Goal: Find specific page/section: Find specific page/section

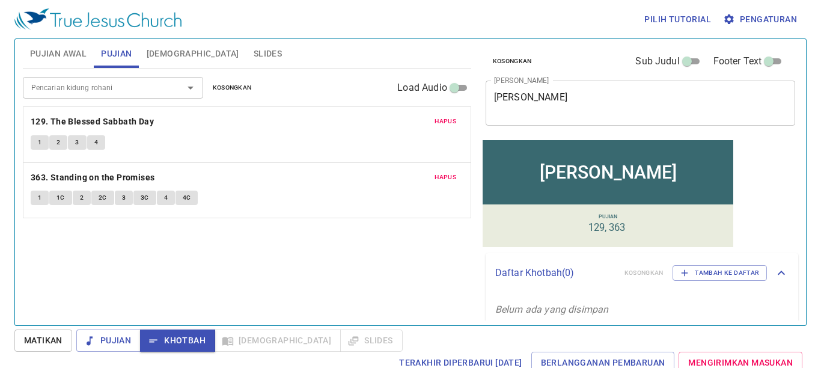
click at [57, 50] on span "Pujian Awal" at bounding box center [58, 53] width 56 height 15
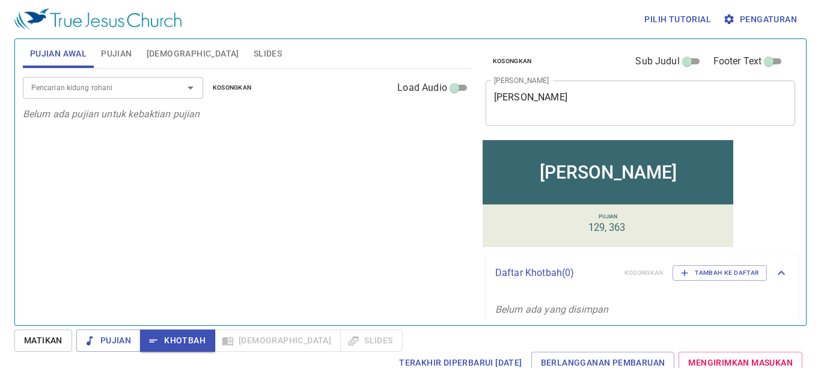
click at [23, 39] on button "Pujian Awal" at bounding box center [58, 53] width 71 height 29
click at [52, 89] on input "Pencarian kidung rohani" at bounding box center [95, 87] width 138 height 14
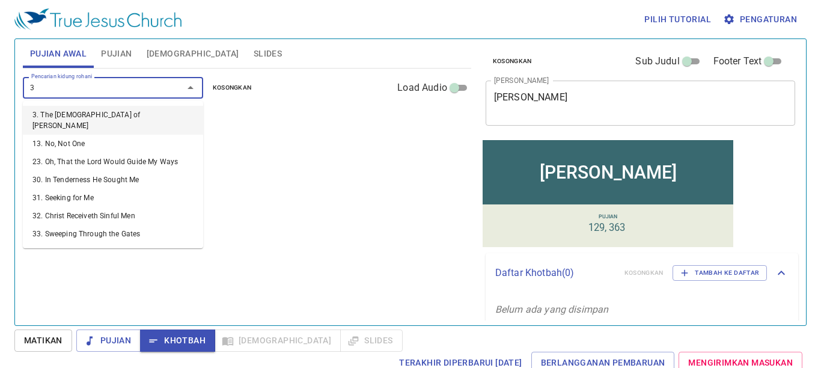
type input "36"
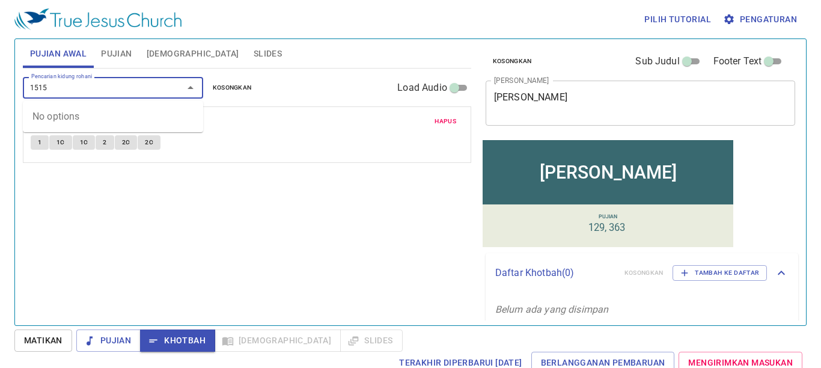
type input "151"
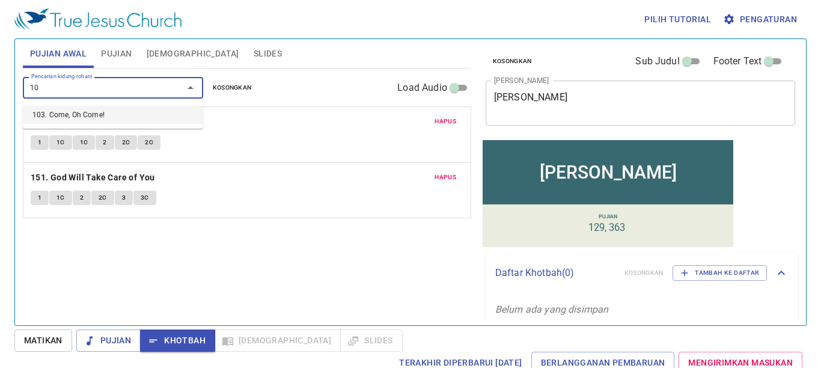
type input "103"
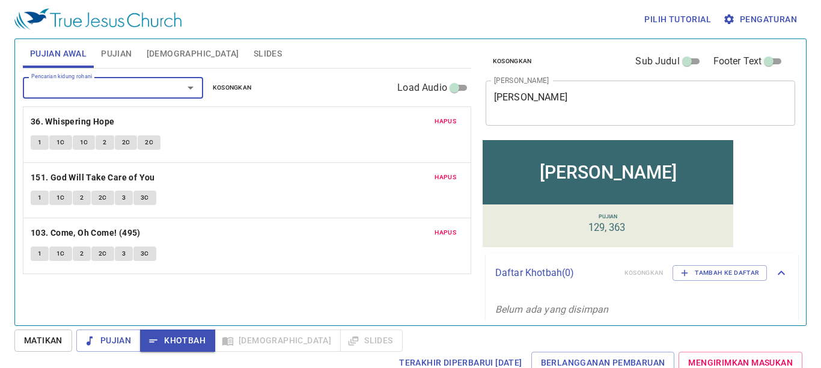
click at [253, 51] on span "Slides" at bounding box center [267, 53] width 28 height 15
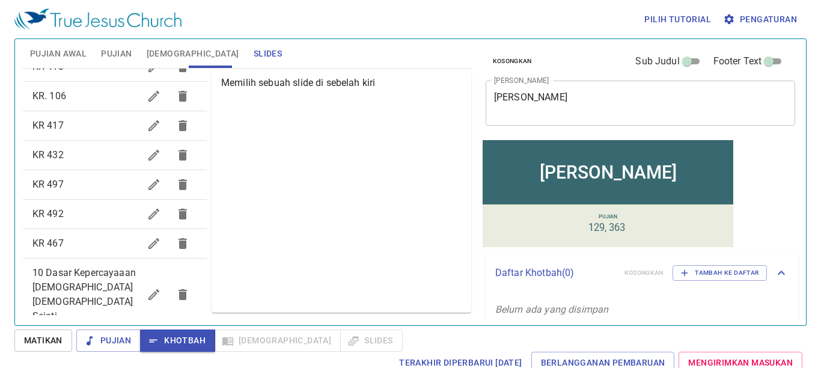
scroll to position [696, 0]
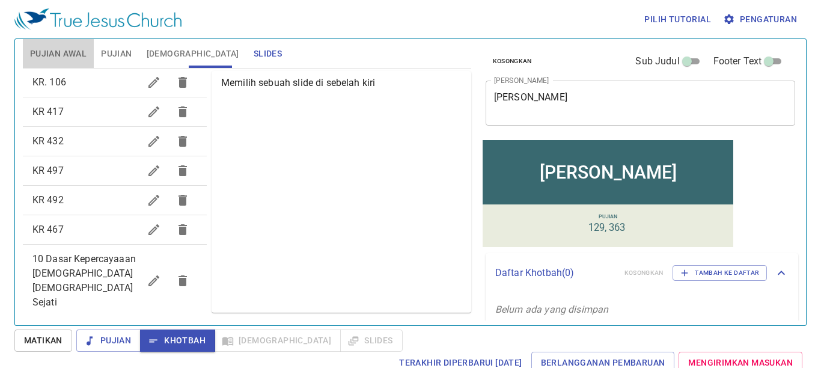
click at [81, 50] on span "Pujian Awal" at bounding box center [58, 53] width 56 height 15
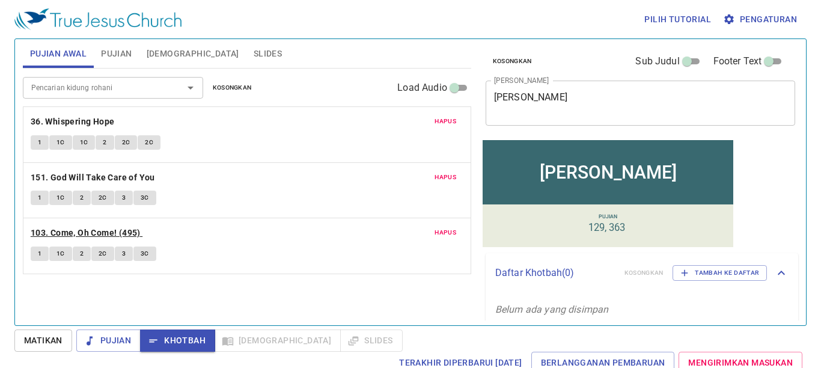
click at [98, 234] on b "103. Come, Oh Come! (495)" at bounding box center [86, 232] width 110 height 15
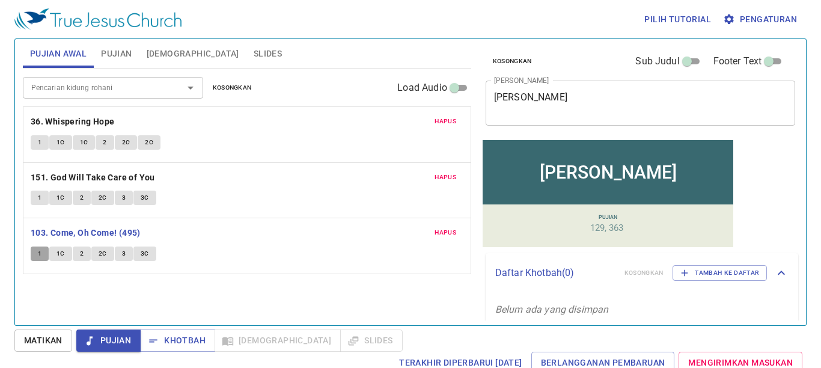
click at [34, 251] on button "1" at bounding box center [40, 253] width 18 height 14
click at [69, 231] on b "103. Come, Oh Come! (495)" at bounding box center [86, 232] width 110 height 15
click at [253, 54] on span "Slides" at bounding box center [267, 53] width 28 height 15
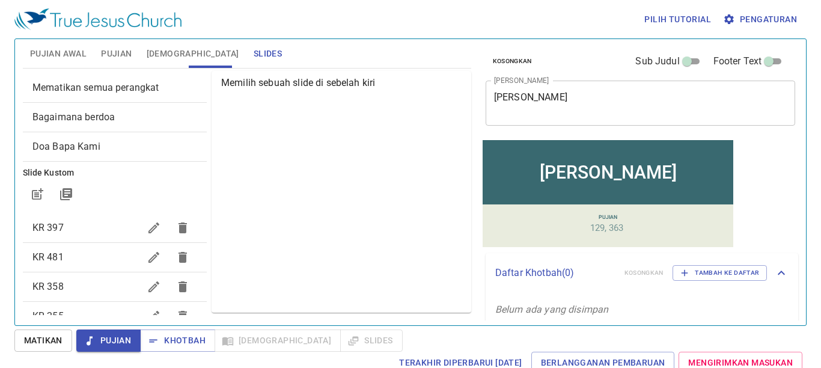
scroll to position [0, 0]
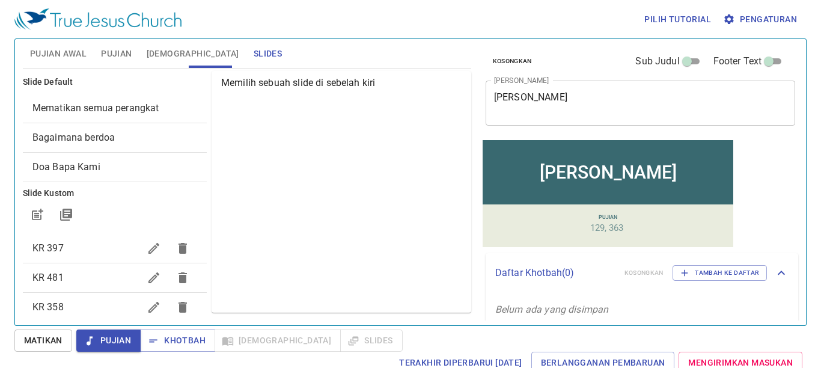
drag, startPoint x: 77, startPoint y: 52, endPoint x: 83, endPoint y: 52, distance: 6.0
click at [80, 52] on span "Pujian Awal" at bounding box center [58, 53] width 56 height 15
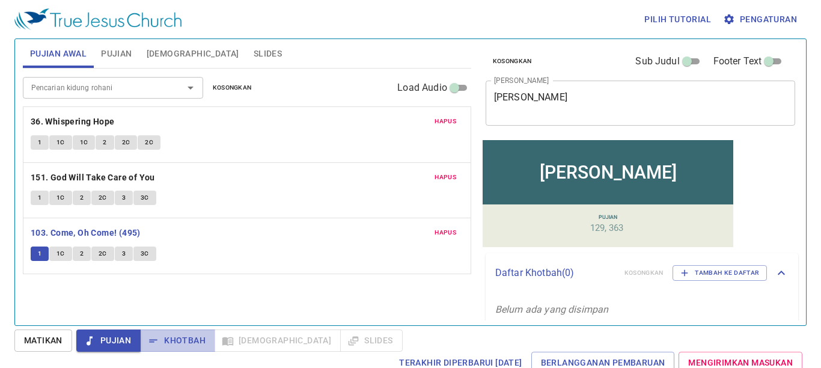
drag, startPoint x: 183, startPoint y: 338, endPoint x: 211, endPoint y: 315, distance: 35.9
click at [184, 335] on span "Khotbah" at bounding box center [178, 340] width 56 height 15
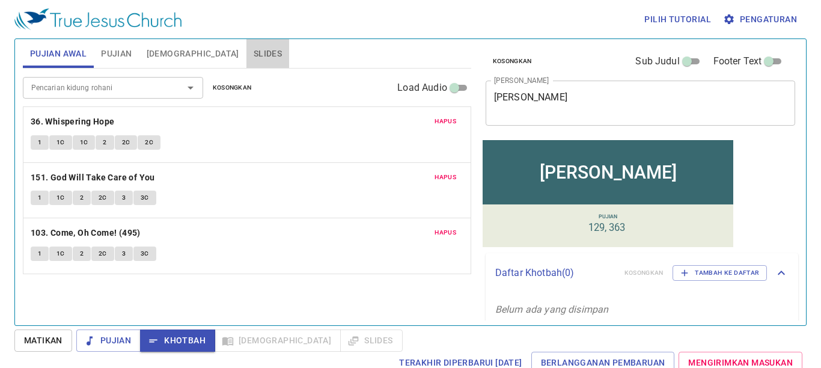
click at [253, 58] on span "Slides" at bounding box center [267, 53] width 28 height 15
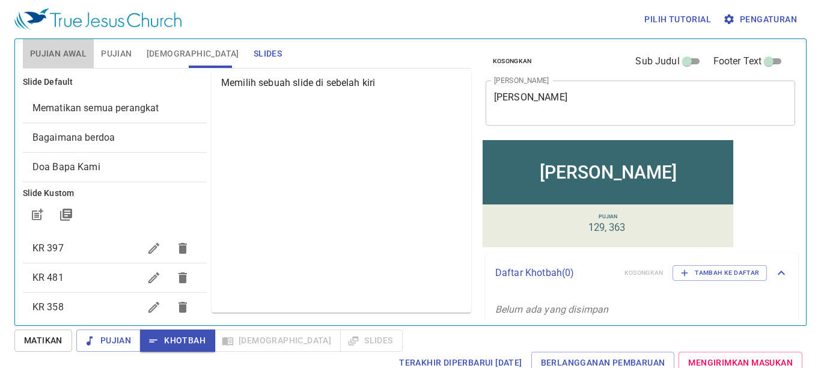
click at [75, 60] on span "Pujian Awal" at bounding box center [58, 53] width 56 height 15
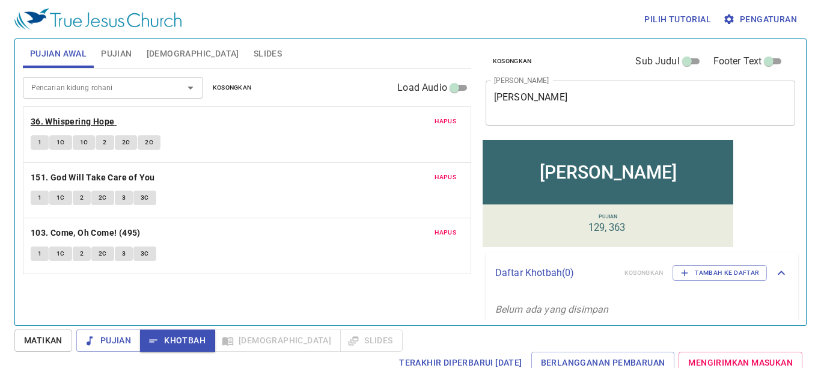
click at [53, 122] on b "36. Whispering Hope" at bounding box center [73, 121] width 84 height 15
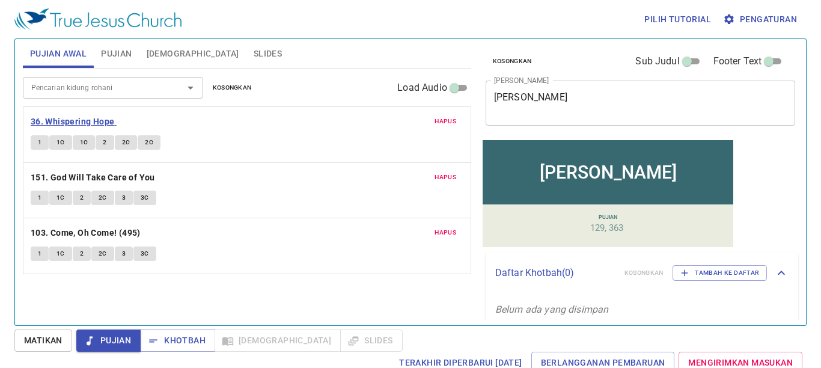
click at [41, 118] on b "36. Whispering Hope" at bounding box center [73, 121] width 84 height 15
click at [33, 137] on button "1" at bounding box center [40, 142] width 18 height 14
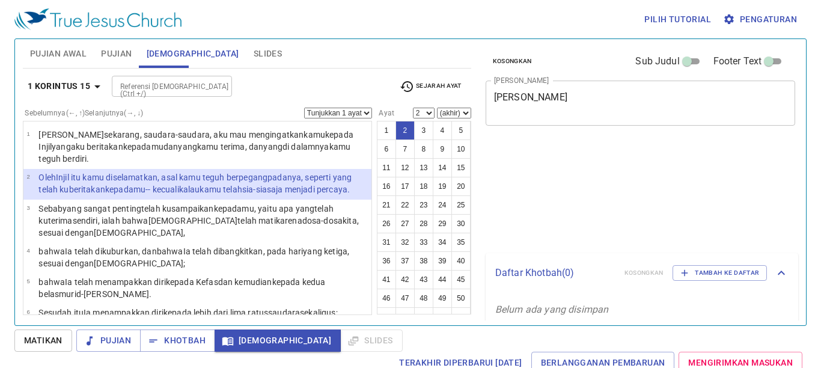
select select "2"
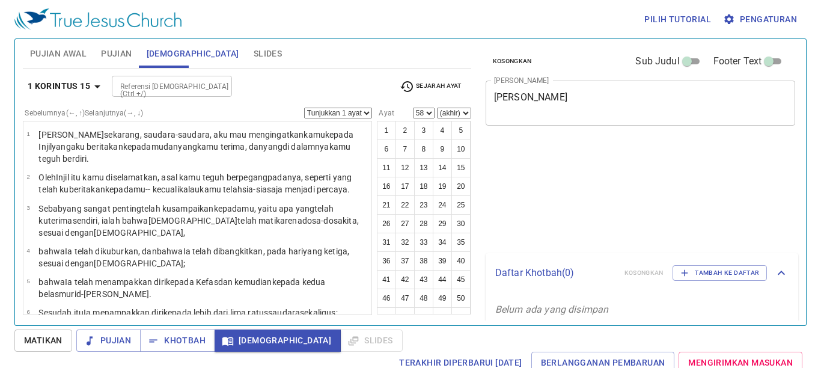
select select "58"
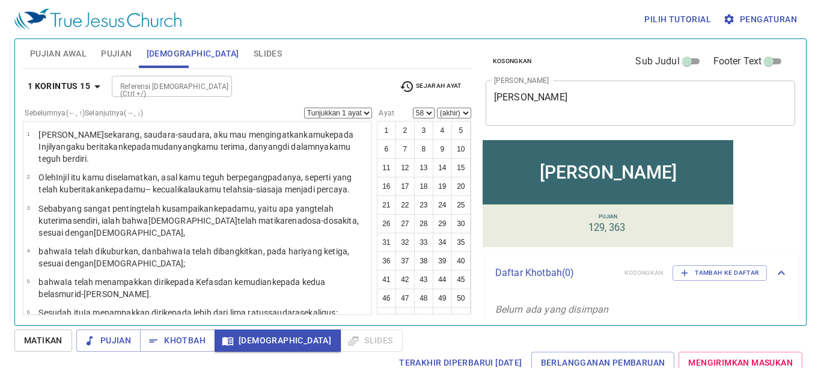
scroll to position [87, 0]
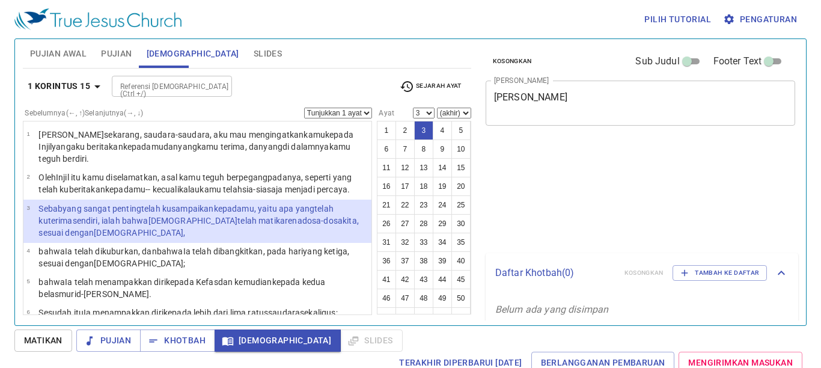
select select "3"
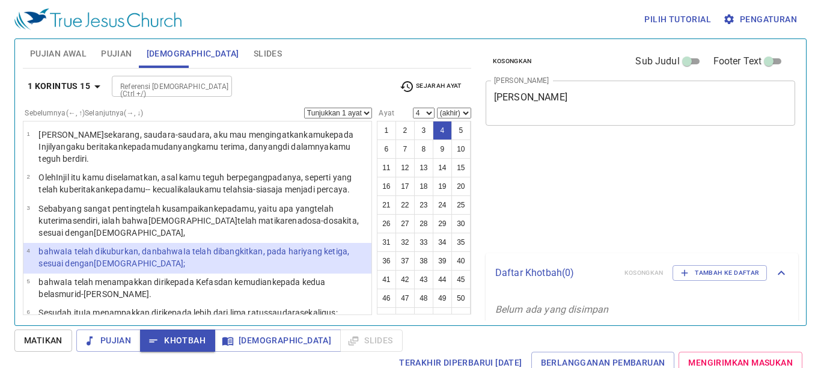
select select "4"
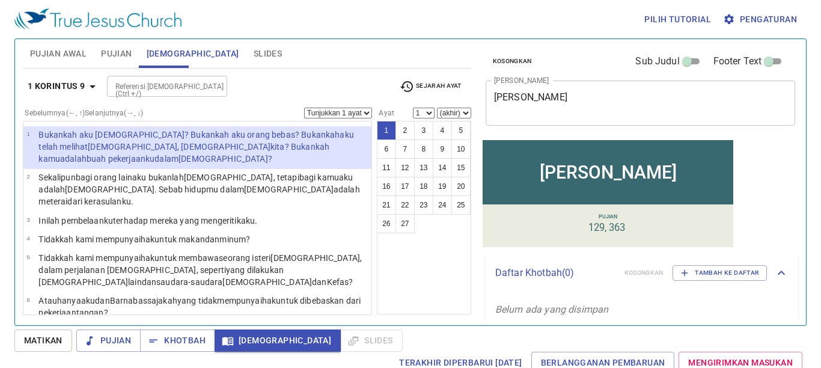
click at [77, 94] on button "1 Korintus 9" at bounding box center [64, 86] width 82 height 22
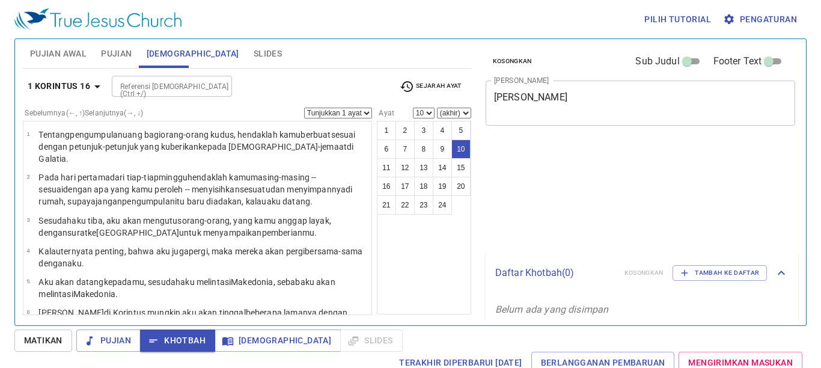
select select "10"
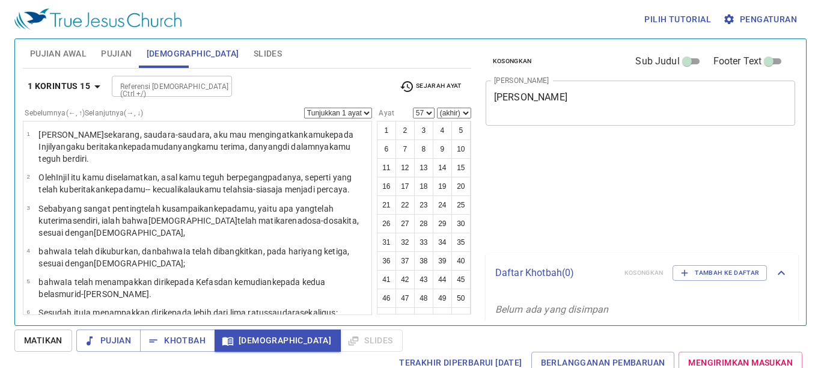
select select "57"
